Goal: Check status: Check status

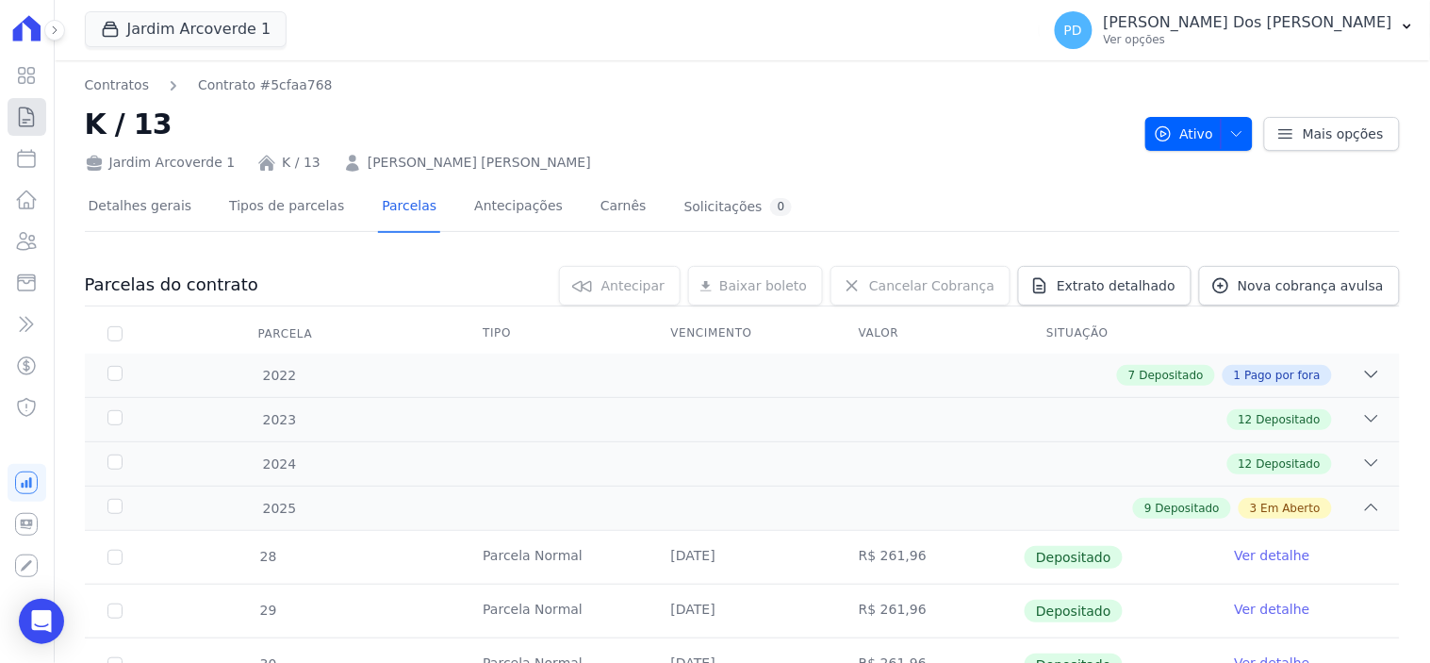
click at [32, 118] on icon at bounding box center [26, 117] width 23 height 23
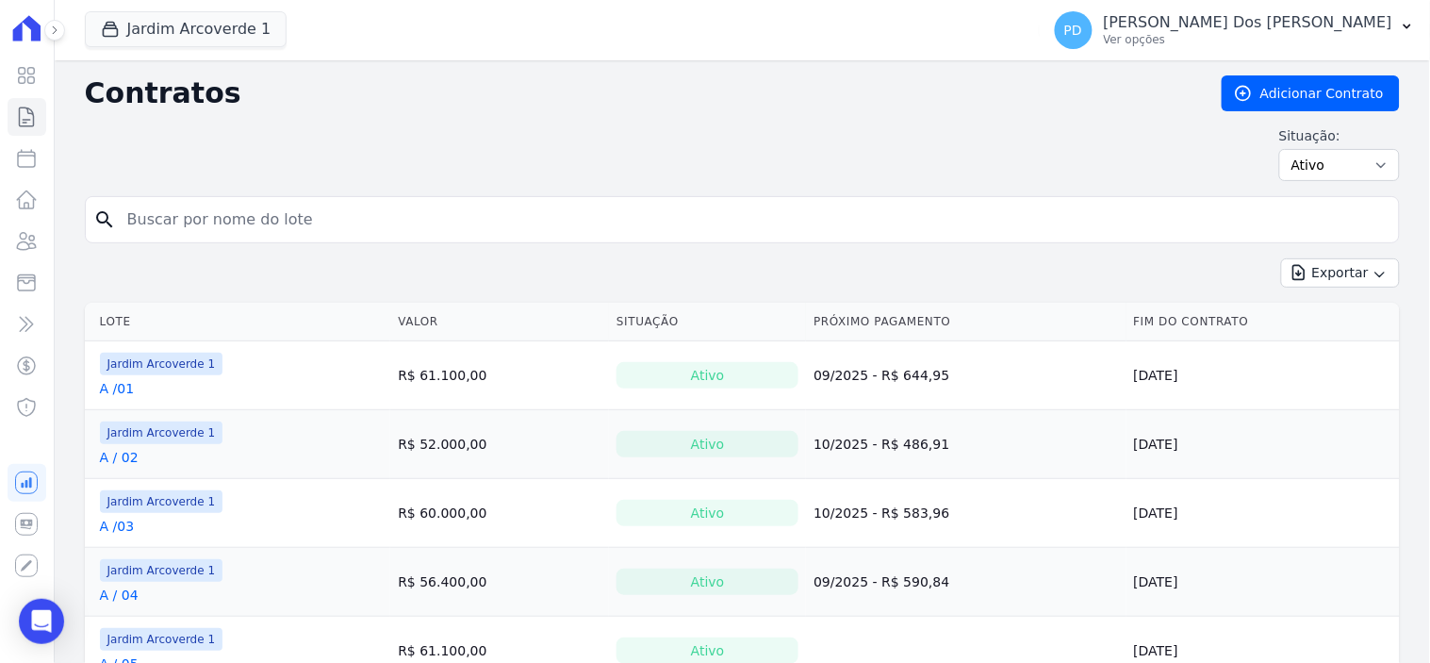
click at [240, 209] on input "search" at bounding box center [754, 220] width 1276 height 38
type input "J / 12"
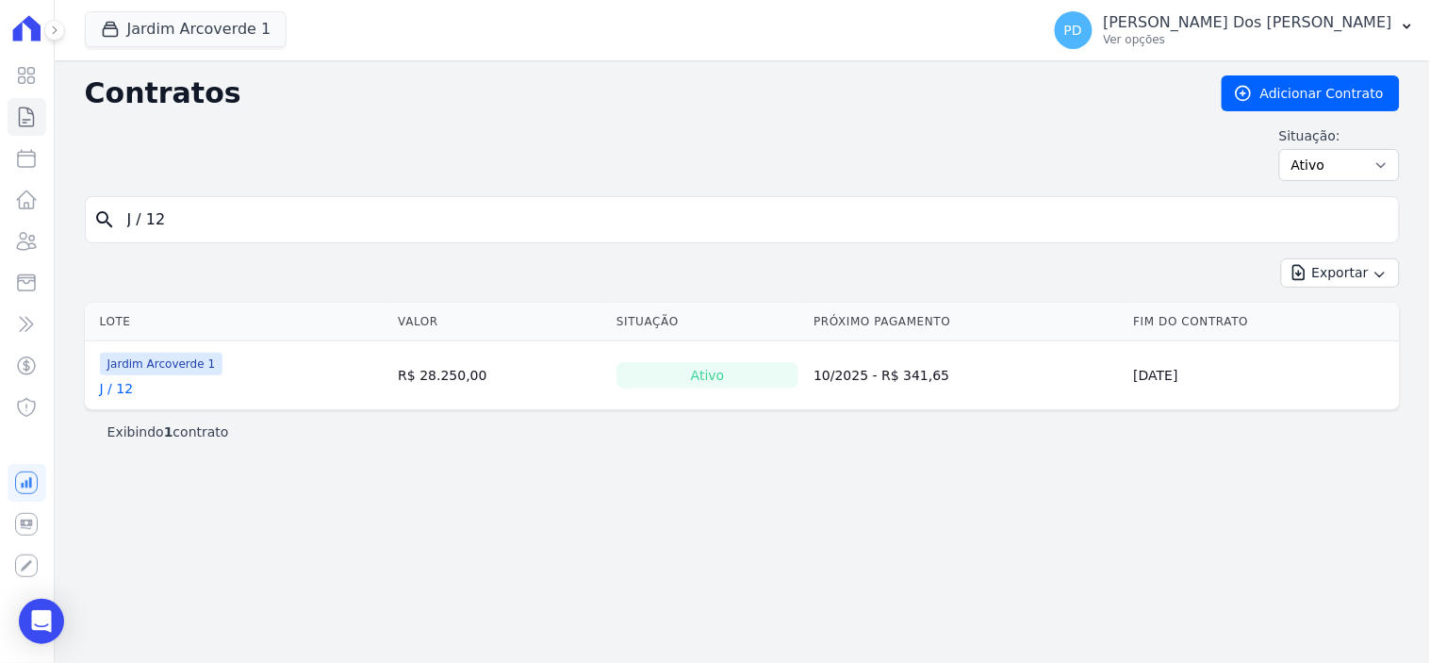
click at [117, 389] on link "J / 12" at bounding box center [117, 388] width 34 height 19
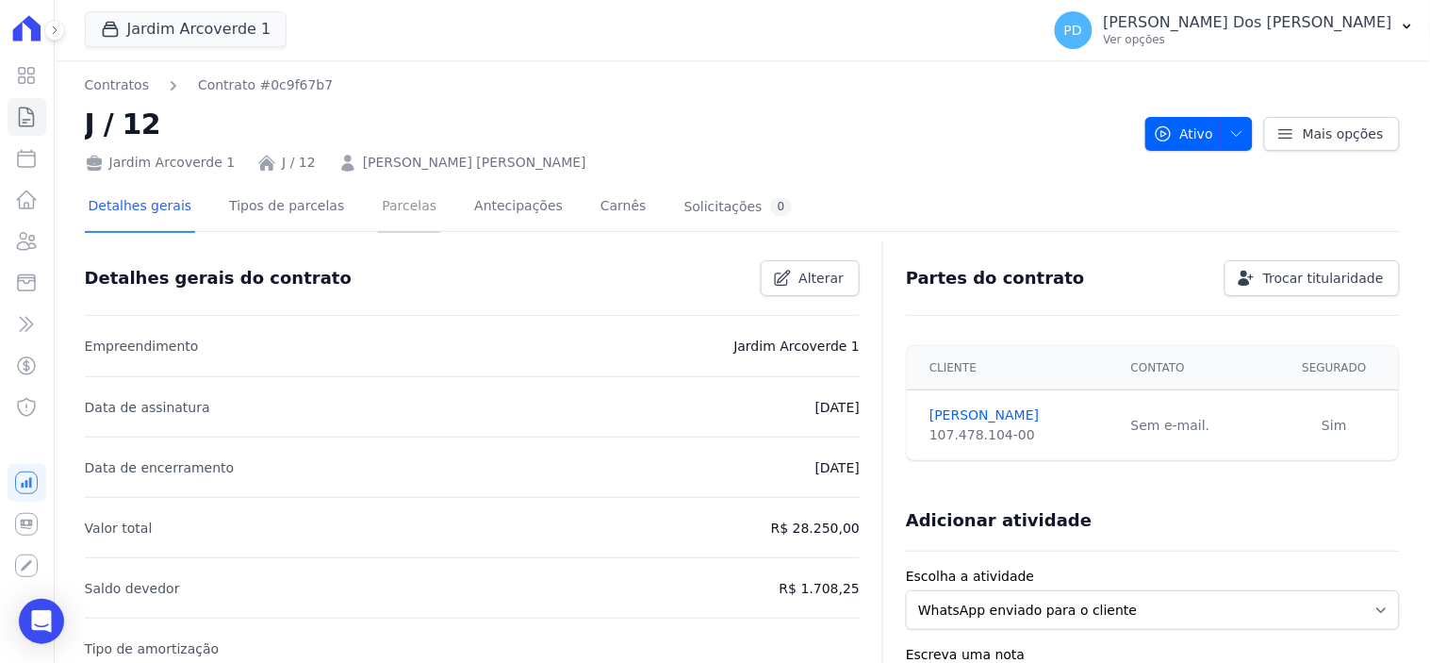
click at [378, 205] on link "Parcelas" at bounding box center [409, 208] width 62 height 50
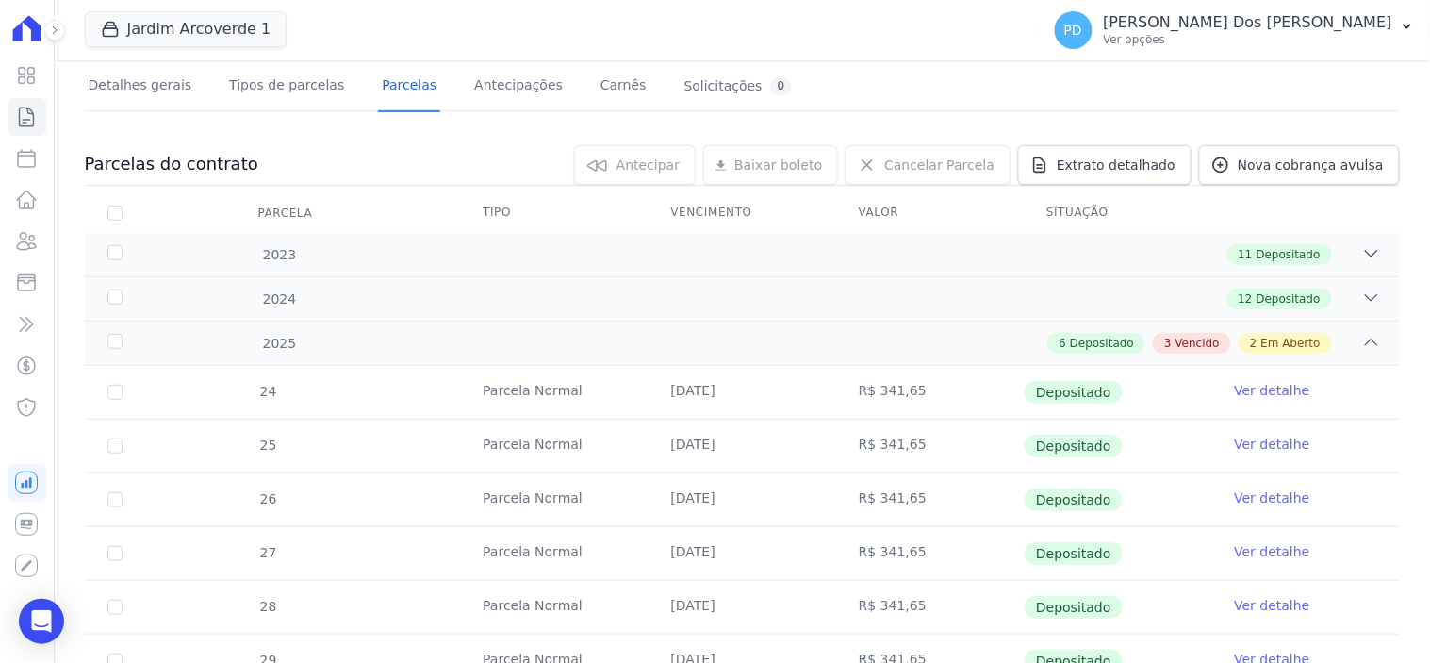
scroll to position [470, 0]
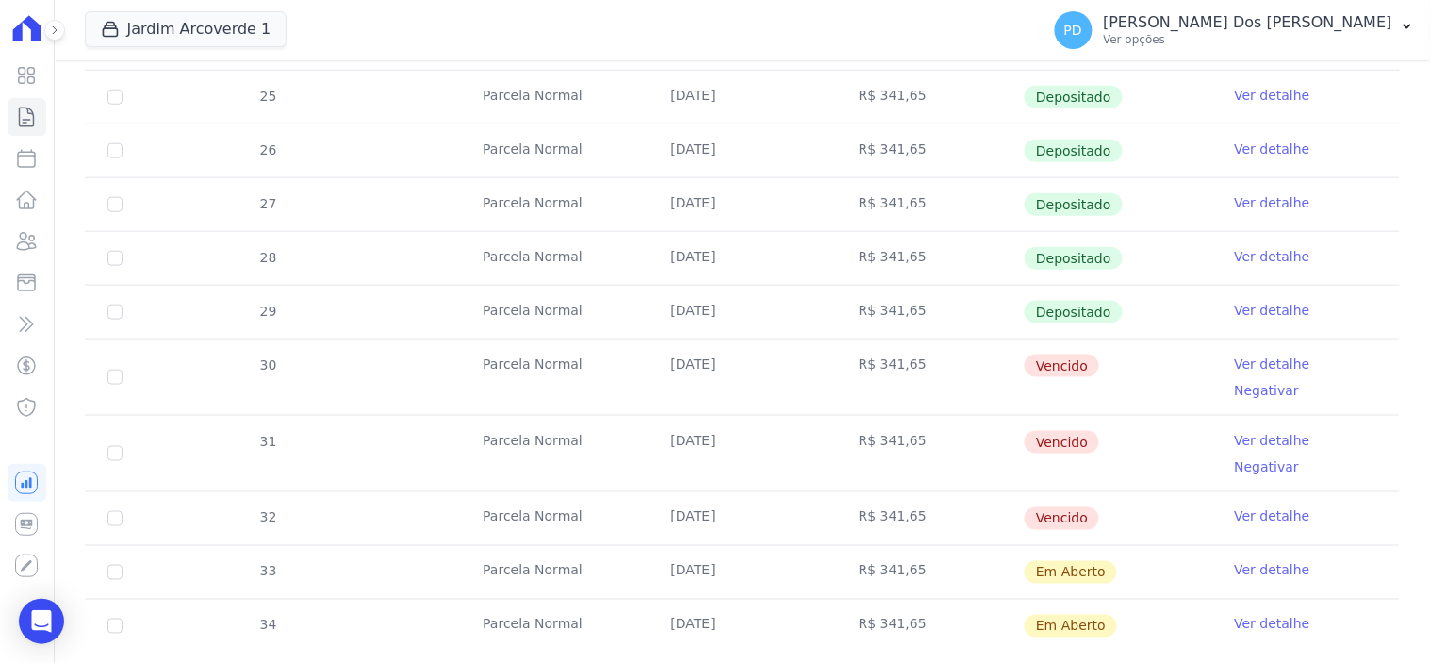
drag, startPoint x: 751, startPoint y: 478, endPoint x: 647, endPoint y: 369, distance: 150.7
click at [647, 369] on tbody "24 [GEOGRAPHIC_DATA] [DATE] R$ 341,65 Depositado Ver detalhe 25 [GEOGRAPHIC_DAT…" at bounding box center [742, 335] width 1315 height 636
click at [1387, 476] on div "24 [GEOGRAPHIC_DATA] [DATE] R$ 341,65 Depositado Ver detalhe 25 [GEOGRAPHIC_DAT…" at bounding box center [743, 334] width 1376 height 651
drag, startPoint x: 692, startPoint y: 362, endPoint x: 666, endPoint y: 462, distance: 103.4
click at [666, 462] on tbody "24 [GEOGRAPHIC_DATA] [DATE] R$ 341,65 Depositado Ver detalhe 25 [GEOGRAPHIC_DAT…" at bounding box center [742, 335] width 1315 height 636
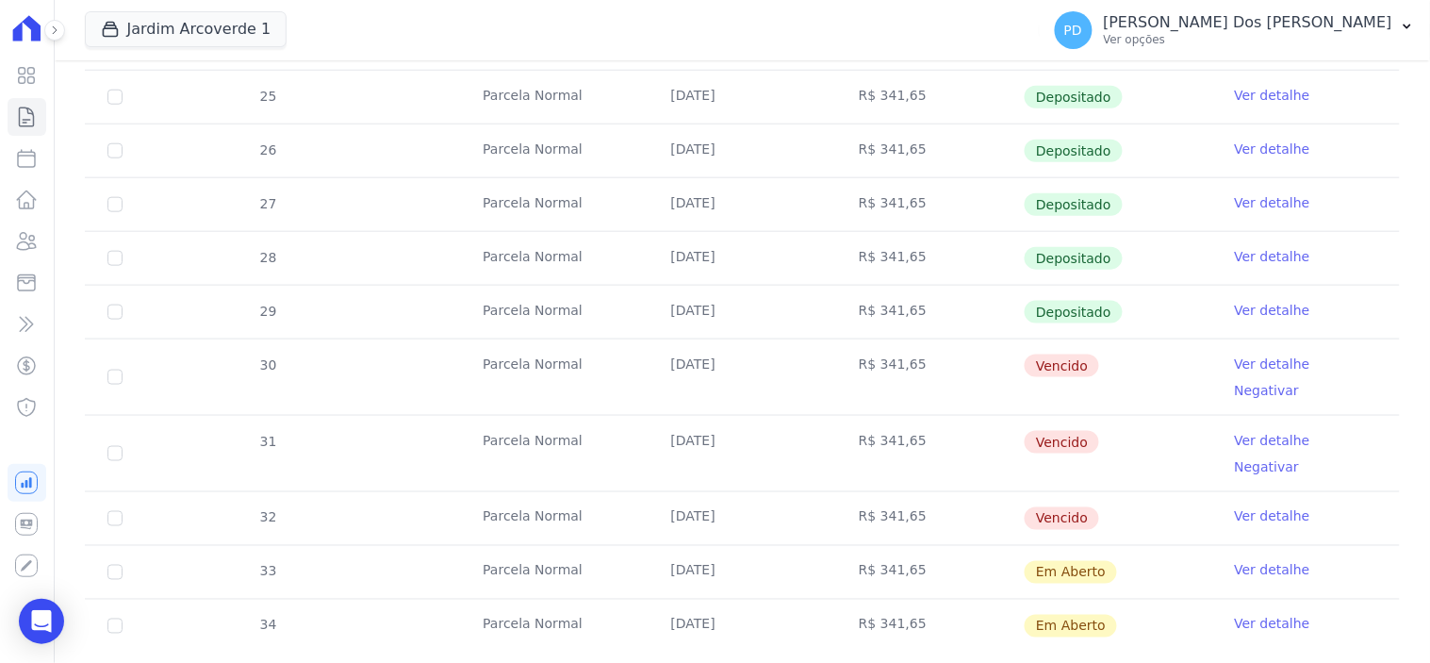
click at [1402, 458] on div "24 [GEOGRAPHIC_DATA] [DATE] R$ 341,65 Depositado Ver detalhe 25 [GEOGRAPHIC_DAT…" at bounding box center [743, 334] width 1376 height 651
click at [1259, 368] on link "Ver detalhe" at bounding box center [1272, 364] width 75 height 19
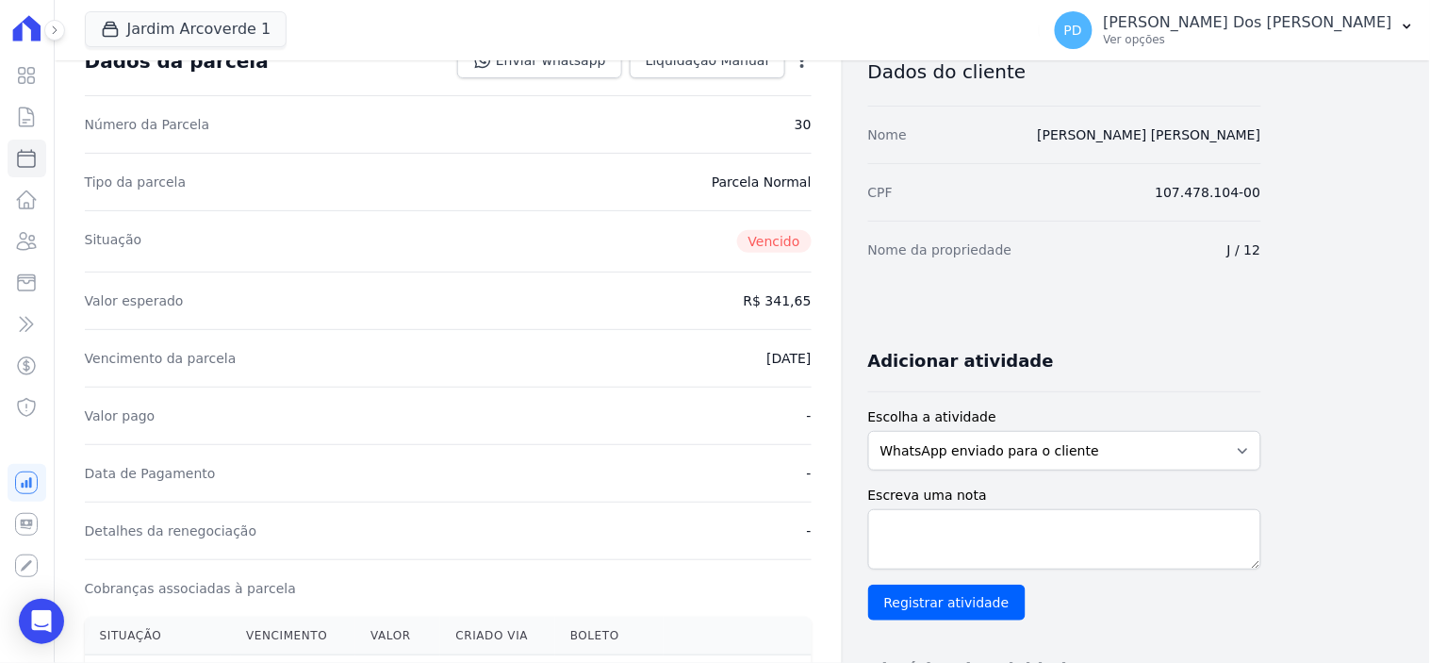
scroll to position [419, 0]
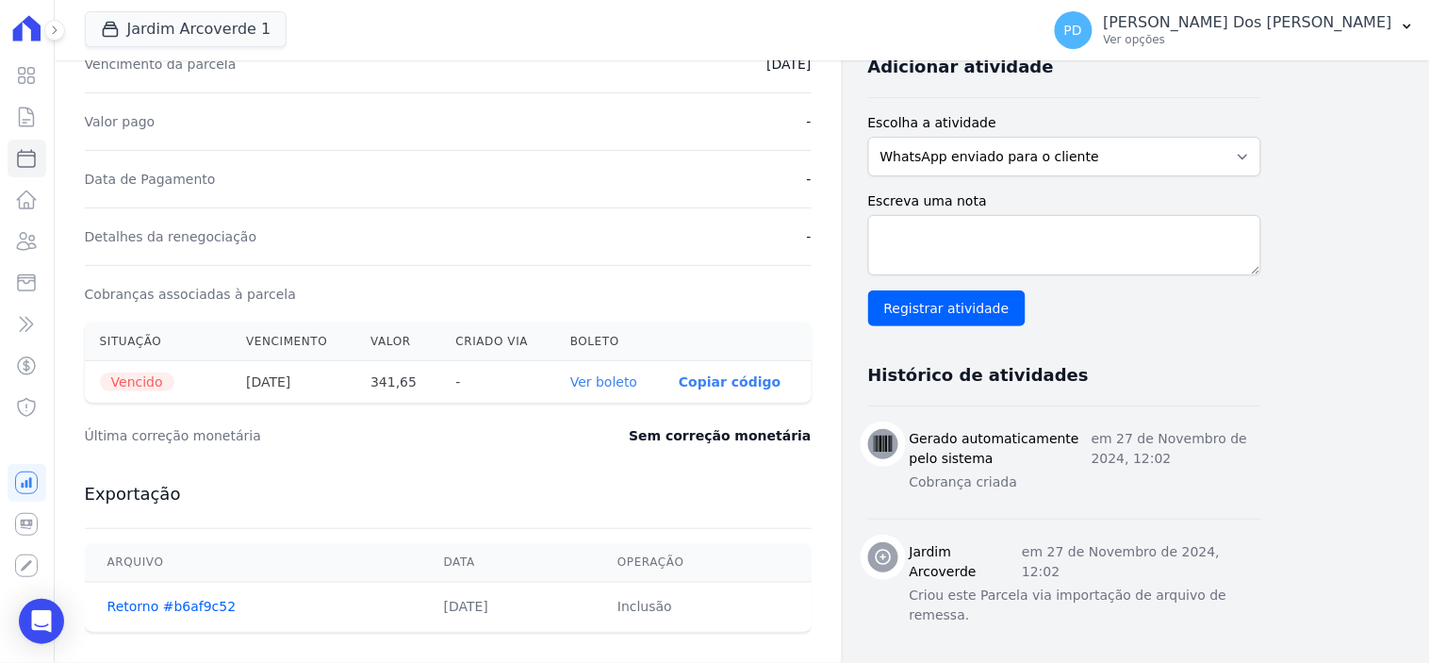
click at [614, 390] on th "Ver boleto" at bounding box center [609, 382] width 108 height 42
click at [611, 387] on link "Ver boleto" at bounding box center [603, 381] width 67 height 15
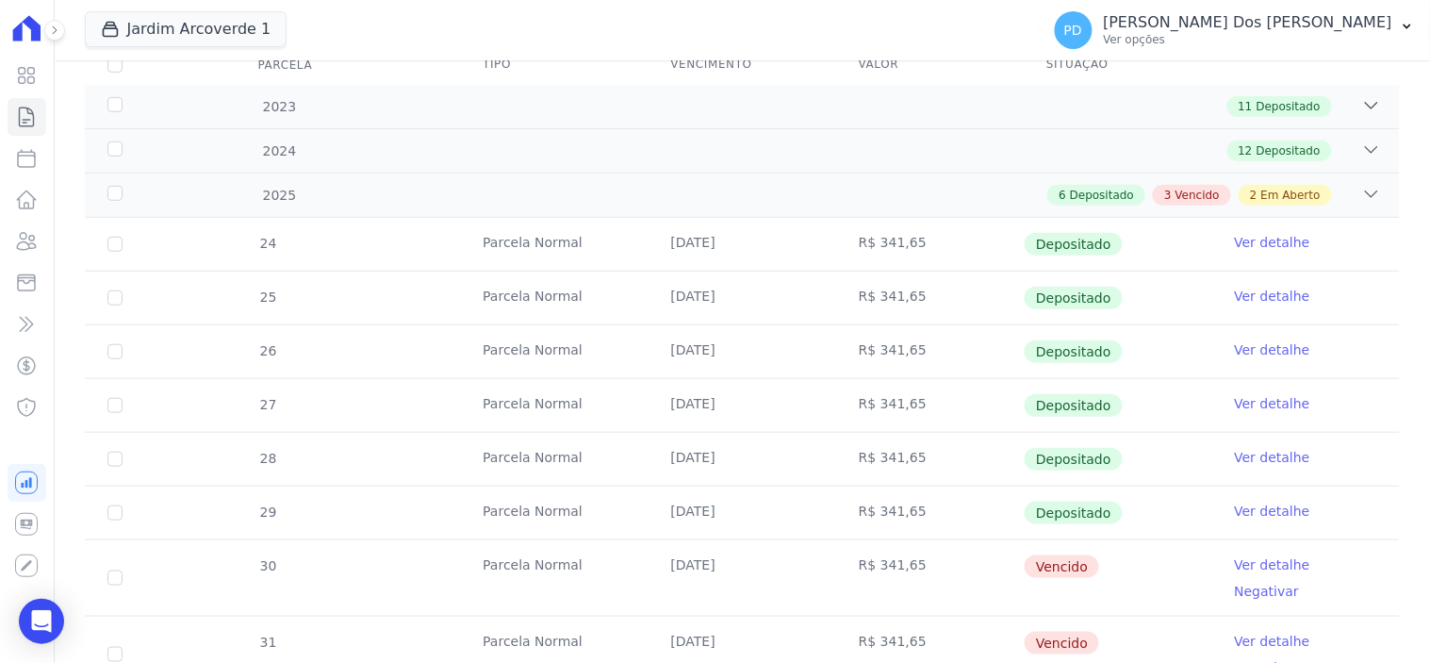
scroll to position [314, 0]
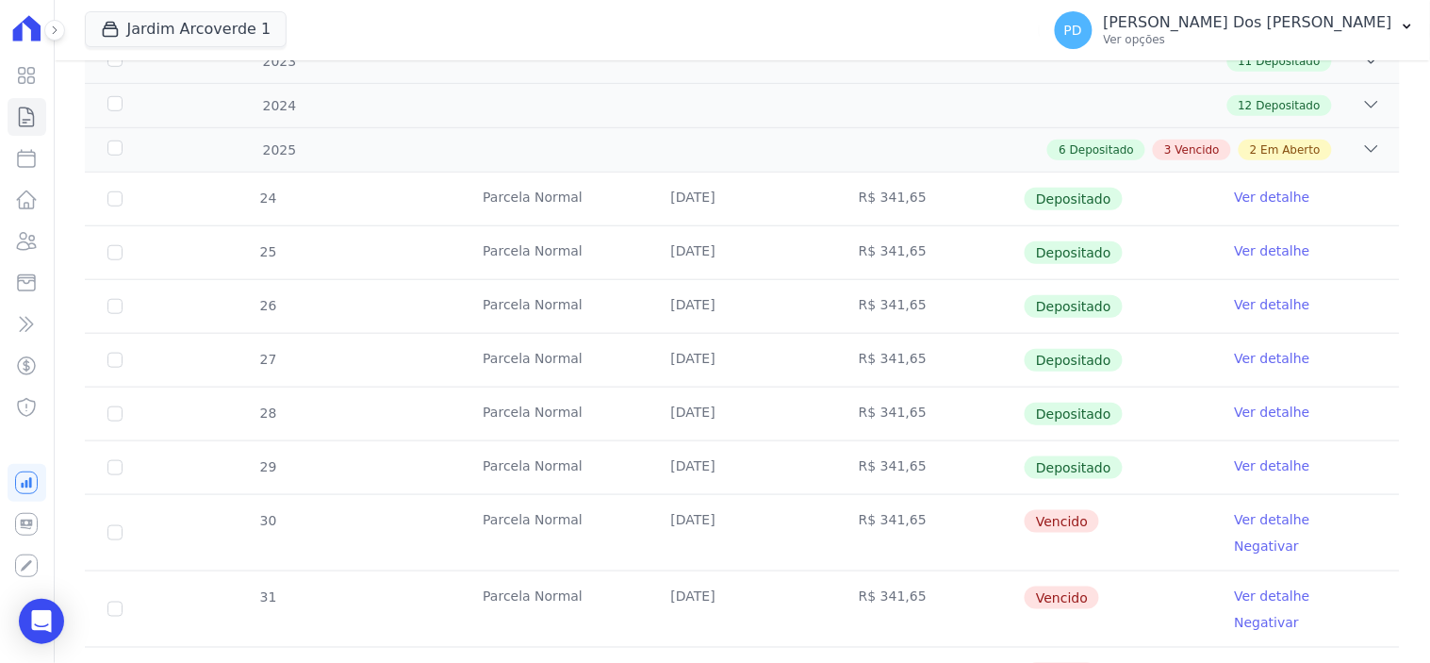
click at [1246, 587] on link "Ver detalhe" at bounding box center [1272, 596] width 75 height 19
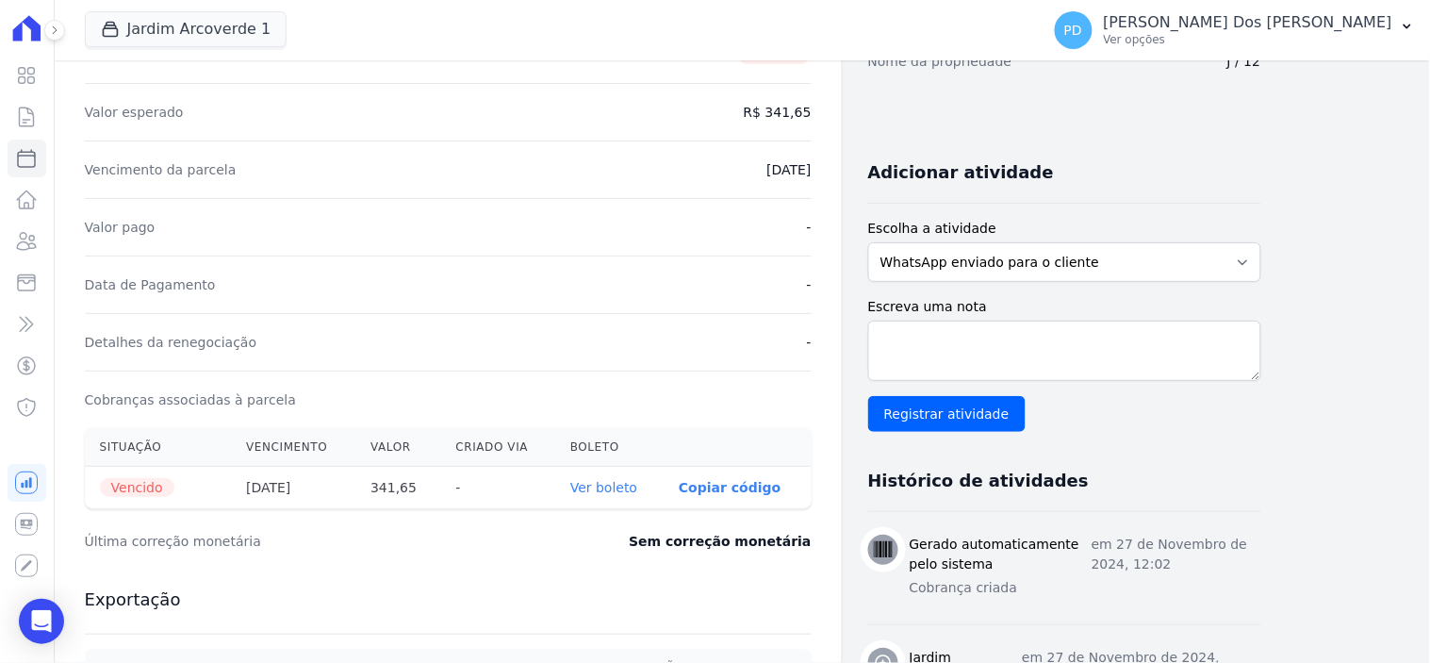
scroll to position [314, 0]
click at [632, 485] on link "Ver boleto" at bounding box center [603, 486] width 67 height 15
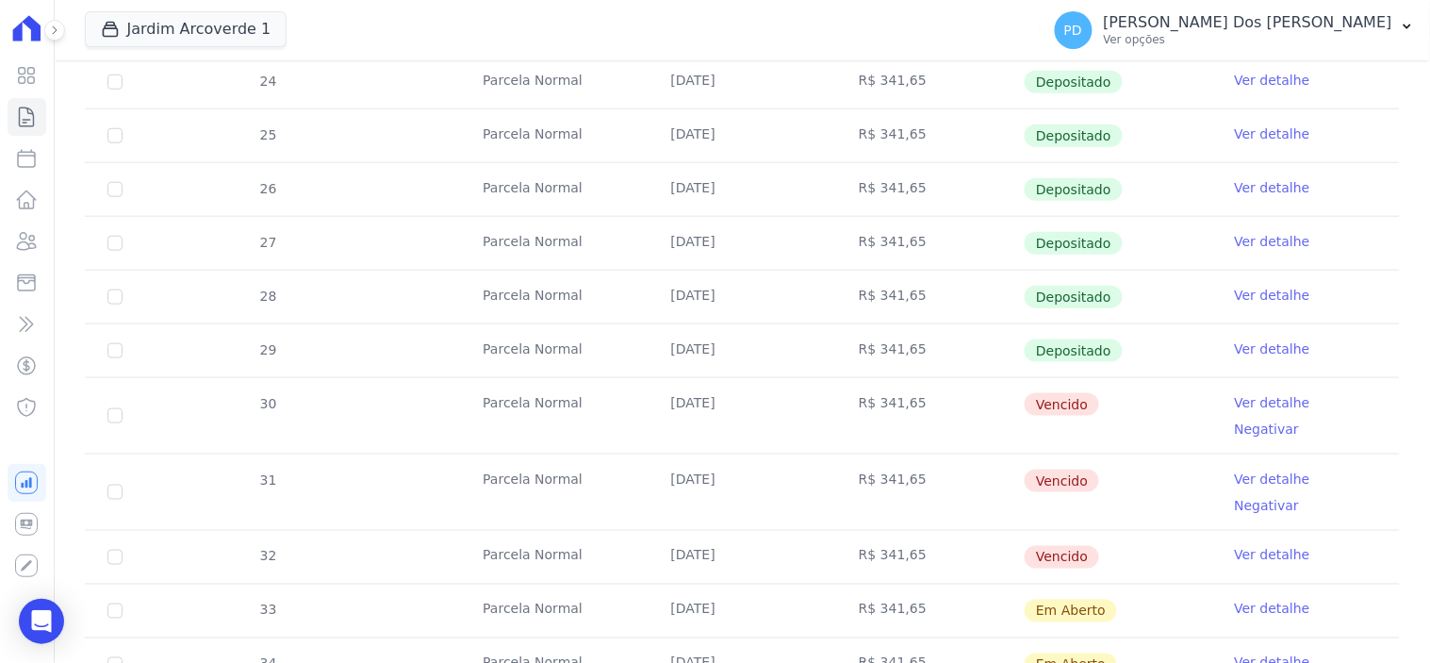
scroll to position [470, 0]
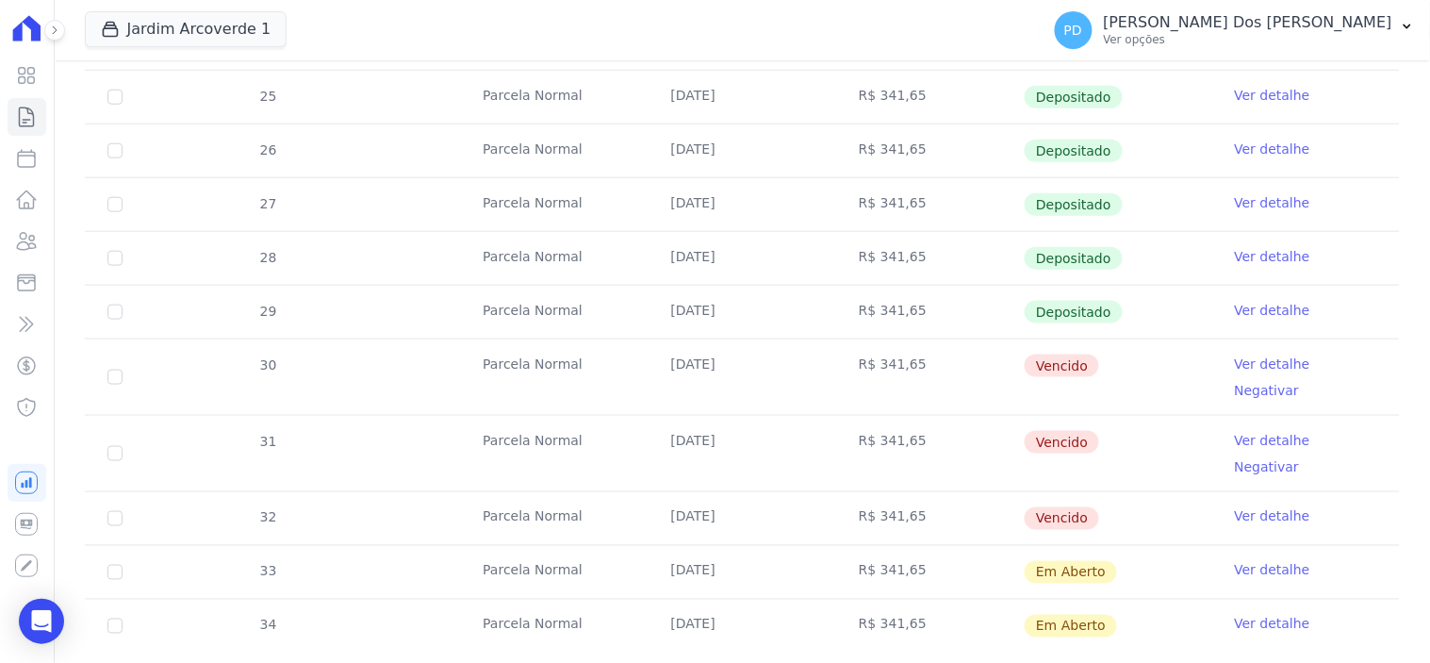
click at [1278, 507] on link "Ver detalhe" at bounding box center [1272, 516] width 75 height 19
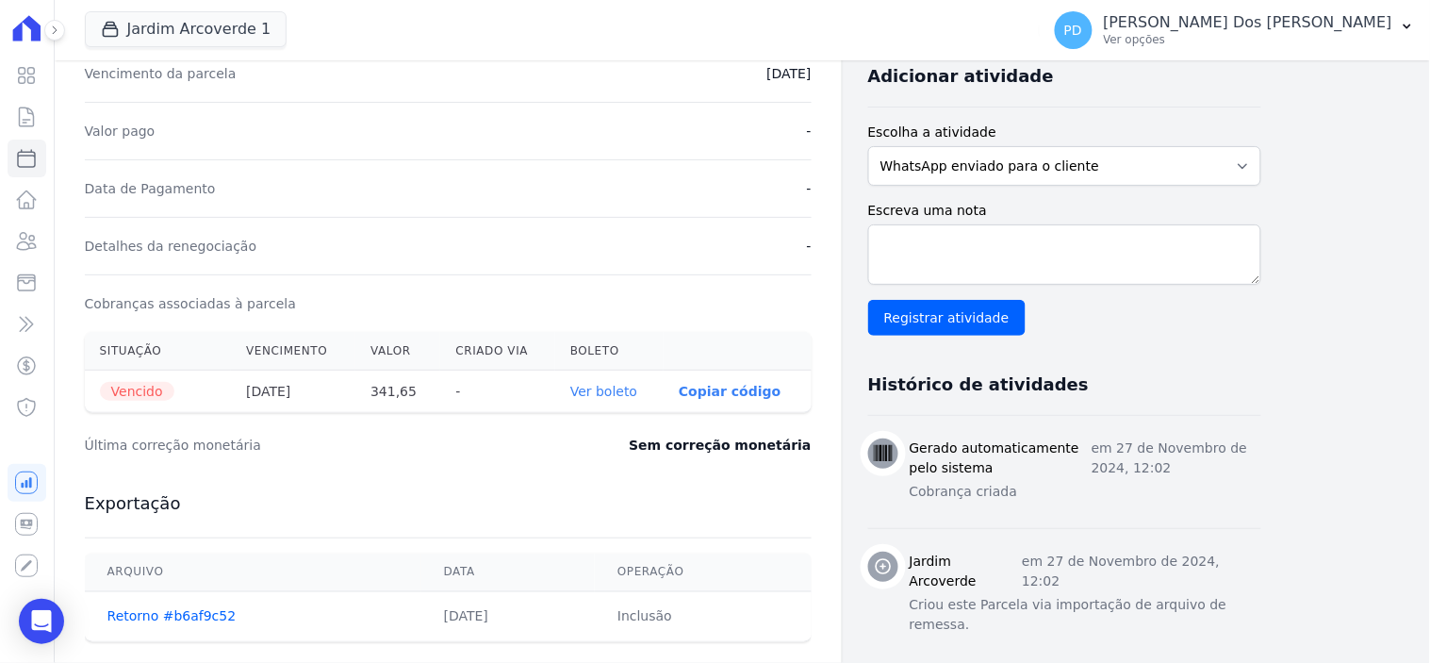
scroll to position [419, 0]
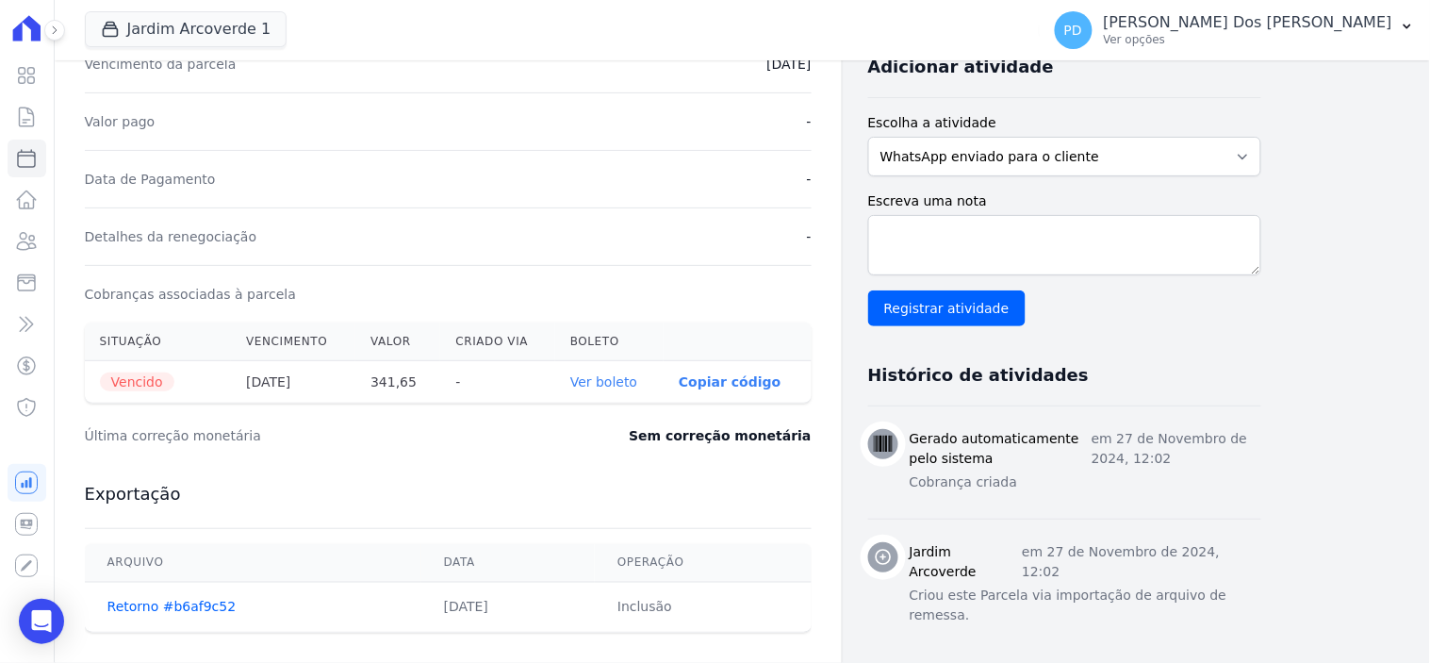
click at [617, 377] on link "Ver boleto" at bounding box center [603, 381] width 67 height 15
